Goal: Navigation & Orientation: Find specific page/section

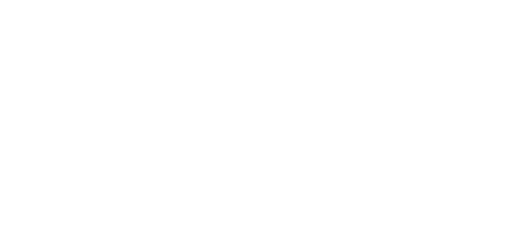
click at [290, 0] on html "#icon-aud_portfolio .cls-1 { font-size: 12px; fill: #fdfbfb; font-family: "Adob…" at bounding box center [266, 0] width 532 height 0
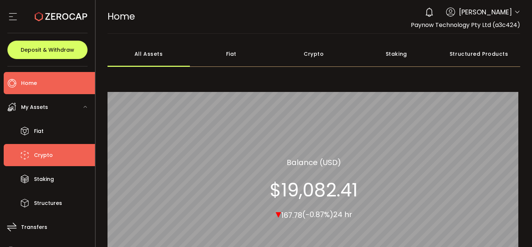
click at [51, 154] on span "Crypto" at bounding box center [43, 155] width 19 height 11
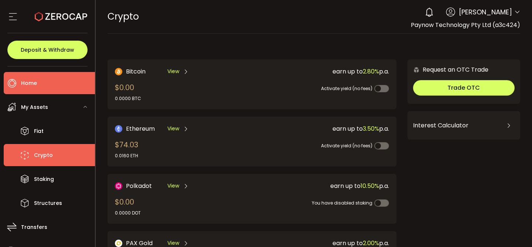
click at [44, 89] on li "Home" at bounding box center [49, 83] width 91 height 22
